Goal: Transaction & Acquisition: Purchase product/service

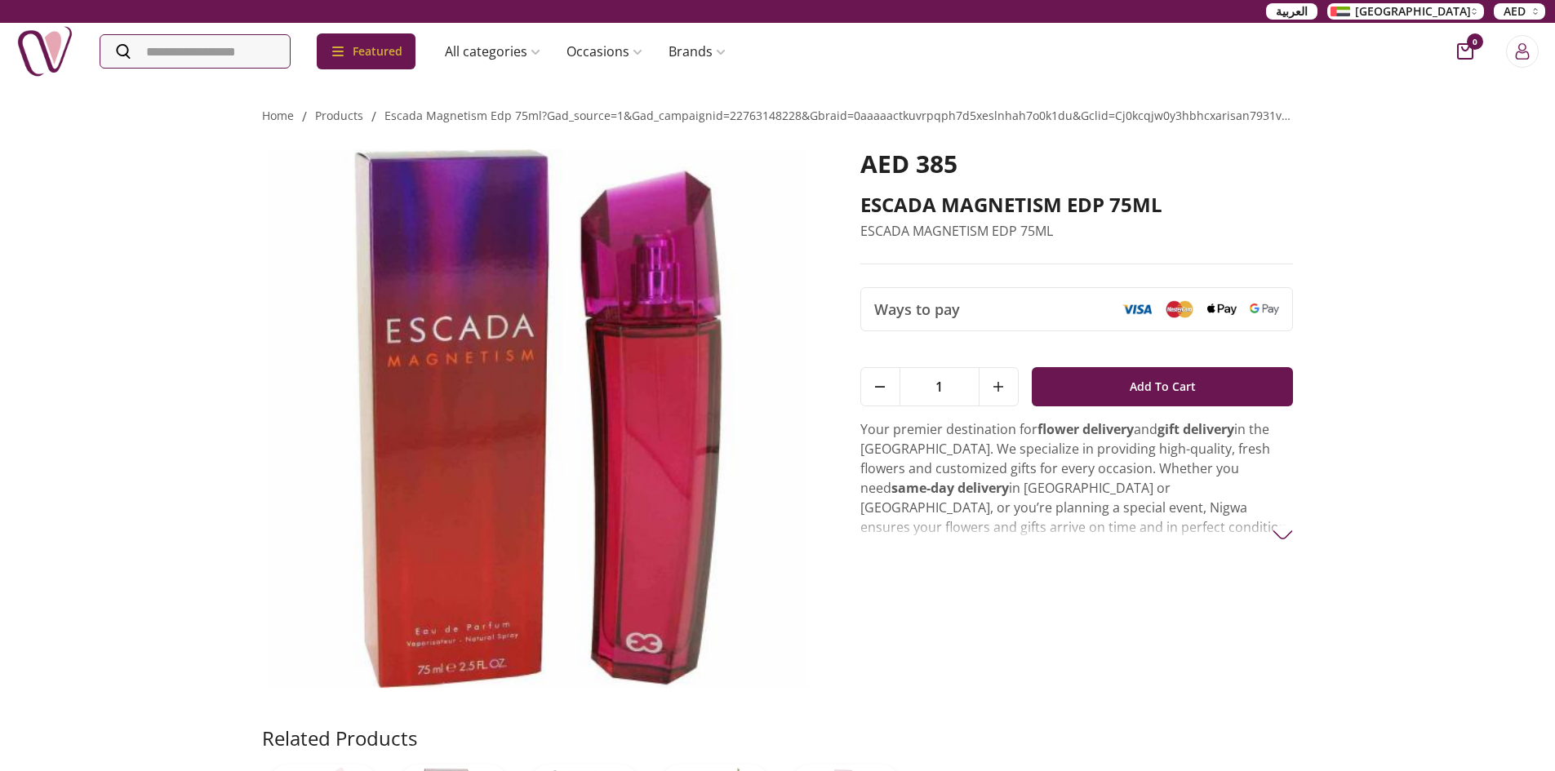
click at [947, 159] on span "AED 385" at bounding box center [908, 163] width 97 height 33
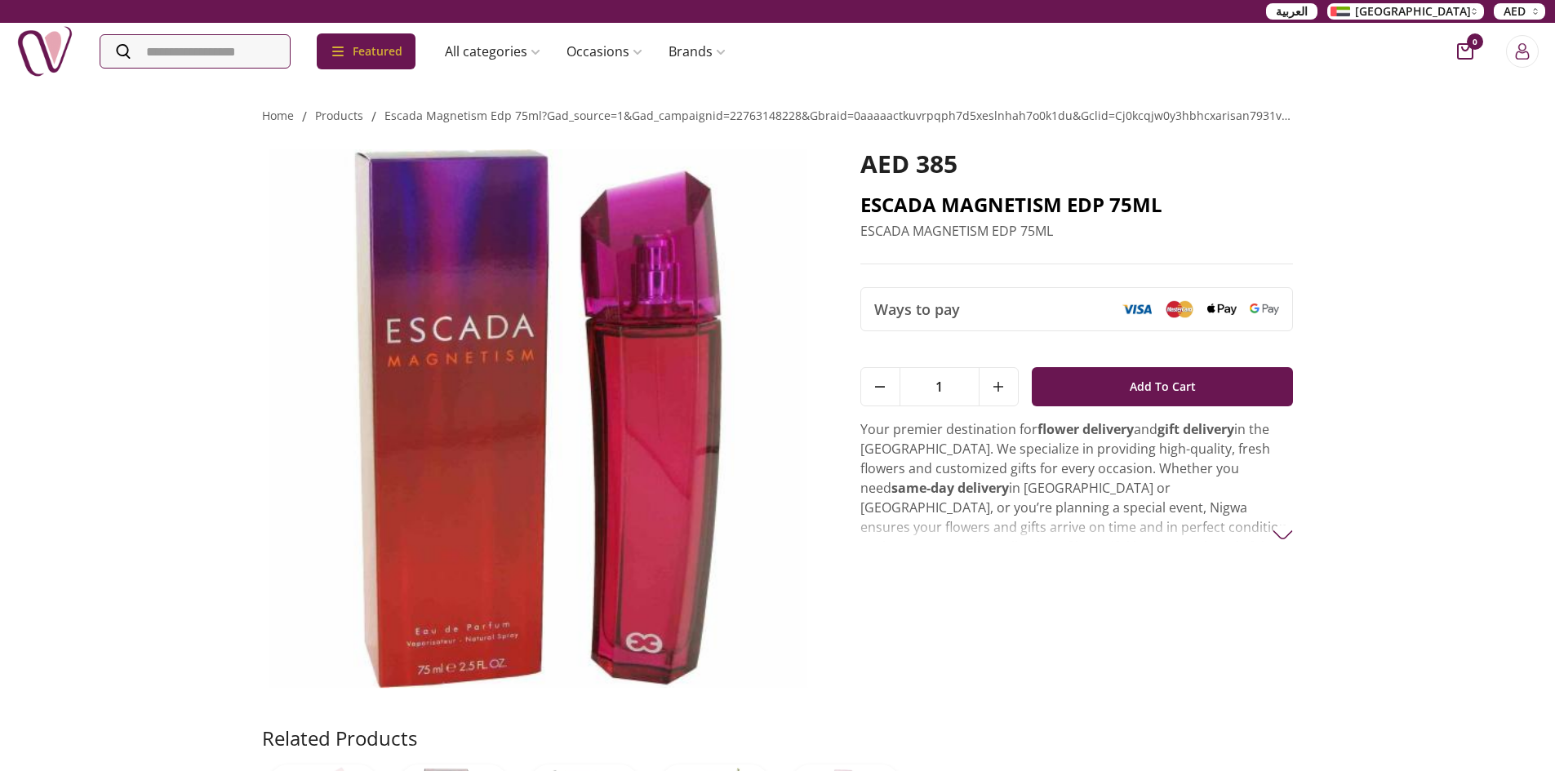
click at [944, 193] on h2 "ESCADA MAGNETISM EDP 75ML" at bounding box center [1076, 205] width 433 height 26
drag, startPoint x: 853, startPoint y: 202, endPoint x: 1175, endPoint y: 211, distance: 322.6
click at [1175, 211] on div "AED 385 ESCADA MAGNETISM EDP 75ML ESCADA MAGNETISM EDP 75ML Ways to pay 1 Add T…" at bounding box center [778, 426] width 1032 height 599
click at [1175, 211] on h2 "ESCADA MAGNETISM EDP 75ML" at bounding box center [1076, 205] width 433 height 26
drag, startPoint x: 1171, startPoint y: 208, endPoint x: 1010, endPoint y: 182, distance: 163.7
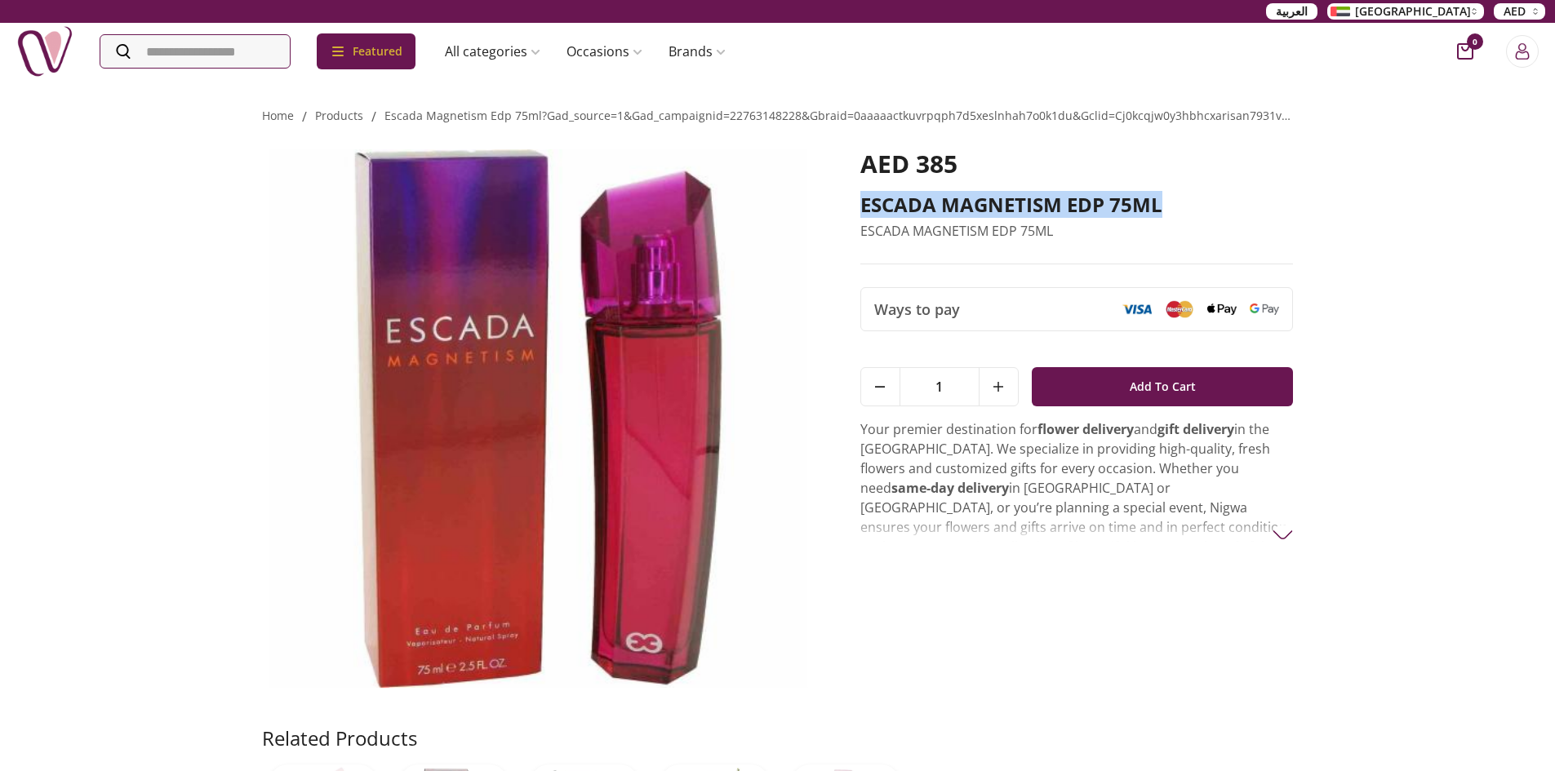
click at [1010, 182] on div "AED 385 ESCADA MAGNETISM EDP 75ML ESCADA MAGNETISM EDP 75ML" at bounding box center [1076, 206] width 433 height 115
click at [975, 195] on h2 "ESCADA MAGNETISM EDP 75ML" at bounding box center [1076, 205] width 433 height 26
drag, startPoint x: 1055, startPoint y: 233, endPoint x: 851, endPoint y: 199, distance: 206.1
click at [851, 199] on div "AED 385 ESCADA MAGNETISM EDP 75ML ESCADA MAGNETISM EDP 75ML Ways to pay 1 Add T…" at bounding box center [778, 426] width 1032 height 599
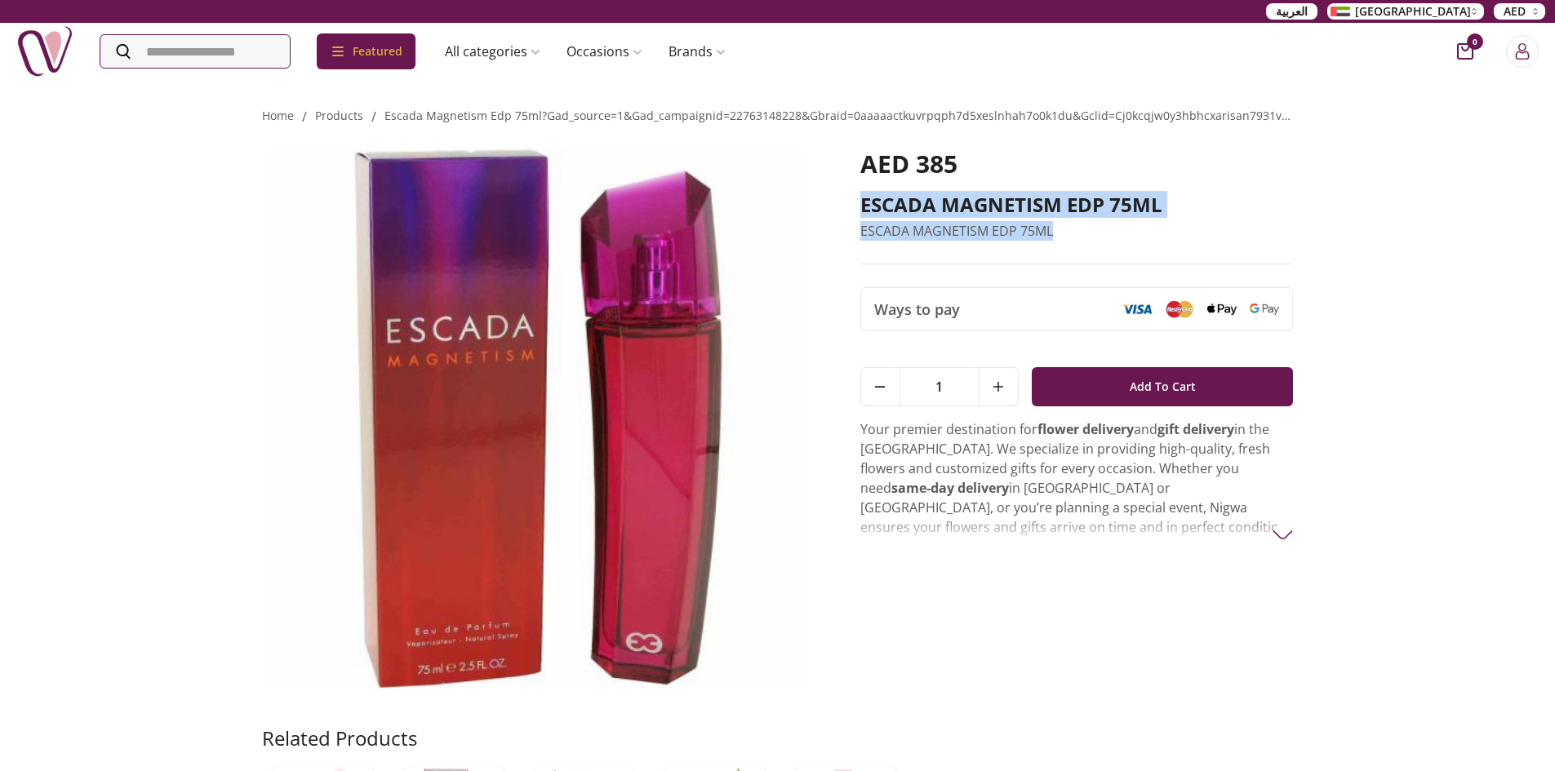
drag, startPoint x: 851, startPoint y: 199, endPoint x: 1040, endPoint y: 229, distance: 190.8
click at [1040, 229] on div "AED 385 ESCADA MAGNETISM EDP 75ML ESCADA MAGNETISM EDP 75ML Ways to pay 1 Add T…" at bounding box center [778, 426] width 1032 height 599
click at [1064, 236] on p "ESCADA MAGNETISM EDP 75ML" at bounding box center [1076, 231] width 433 height 20
drag, startPoint x: 1064, startPoint y: 236, endPoint x: 901, endPoint y: 204, distance: 166.3
click at [901, 204] on div "AED 385 ESCADA MAGNETISM EDP 75ML ESCADA MAGNETISM EDP 75ML" at bounding box center [1076, 206] width 433 height 115
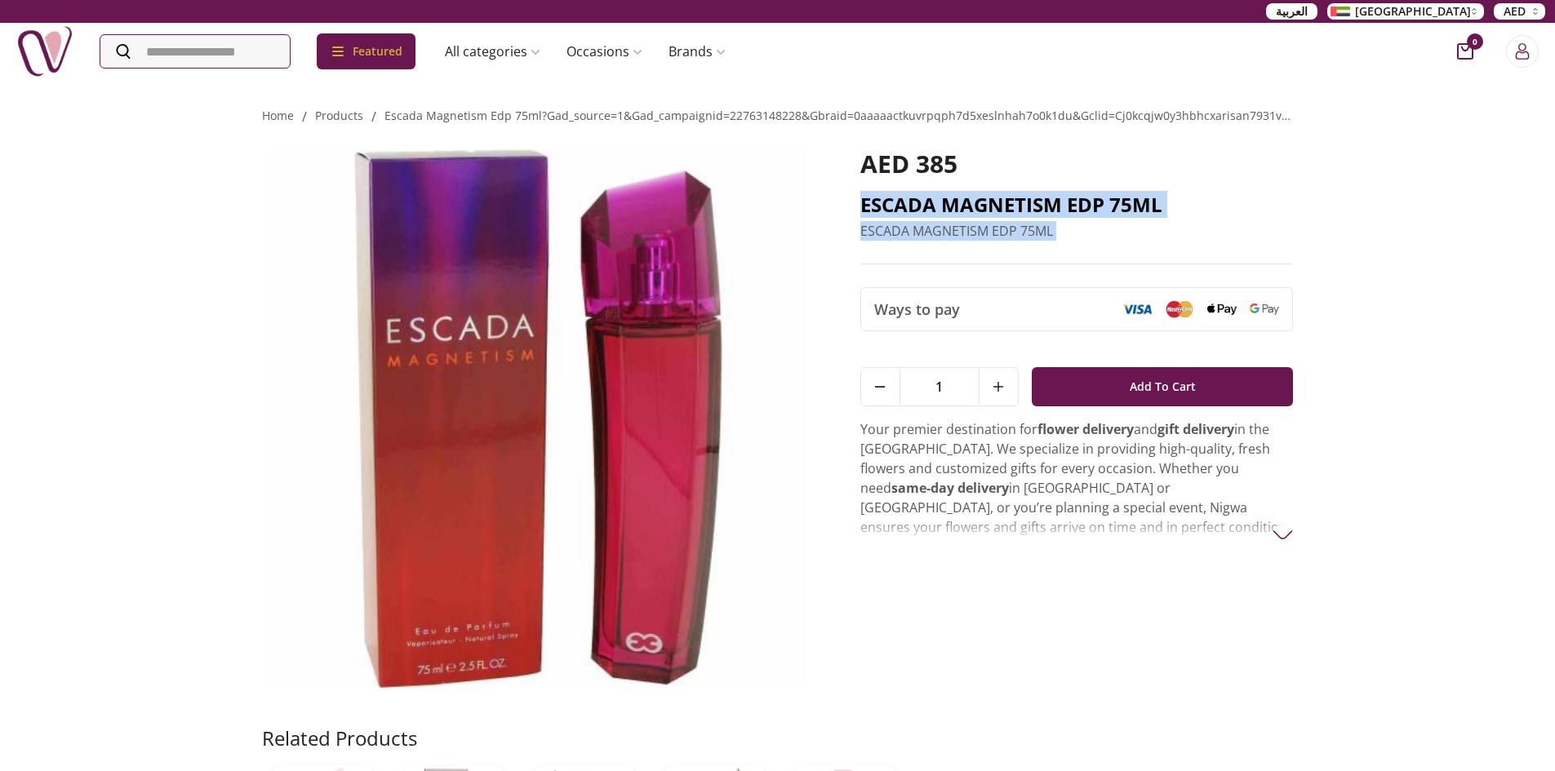
click at [901, 204] on h2 "ESCADA MAGNETISM EDP 75ML" at bounding box center [1076, 205] width 433 height 26
